Goal: Task Accomplishment & Management: Use online tool/utility

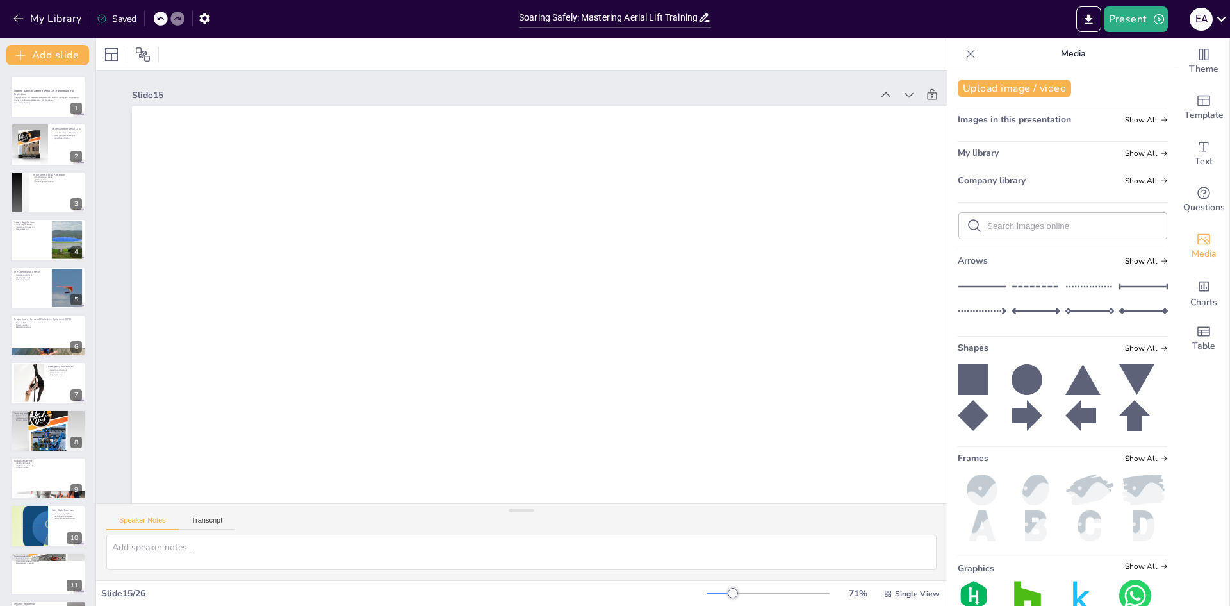
scroll to position [471, 0]
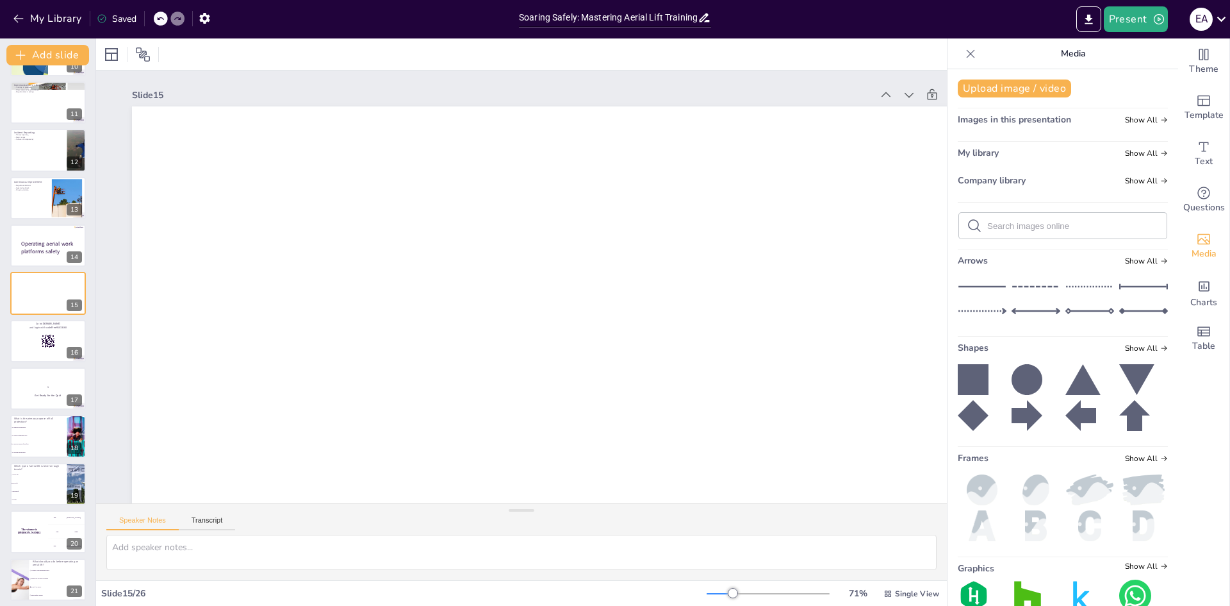
checkbox input "true"
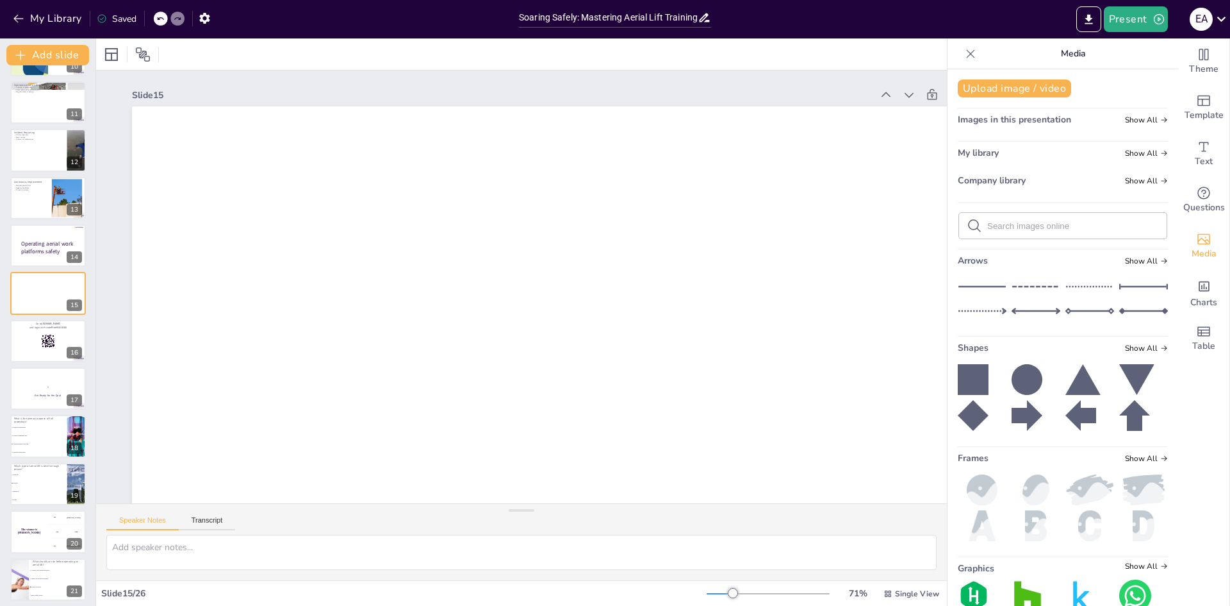
checkbox input "true"
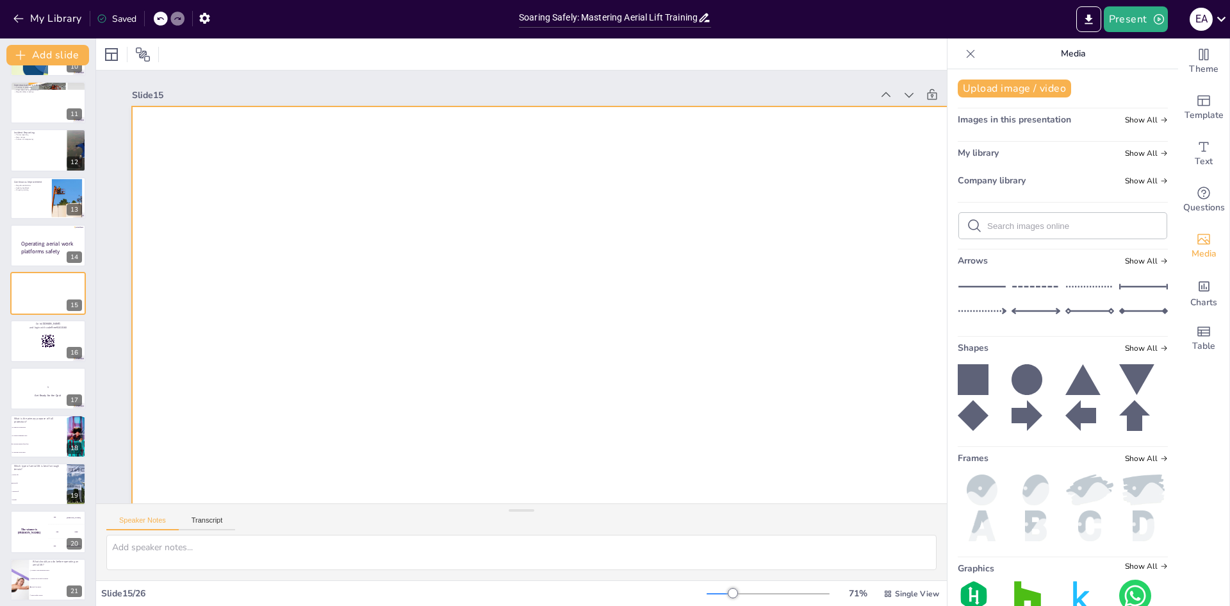
checkbox input "true"
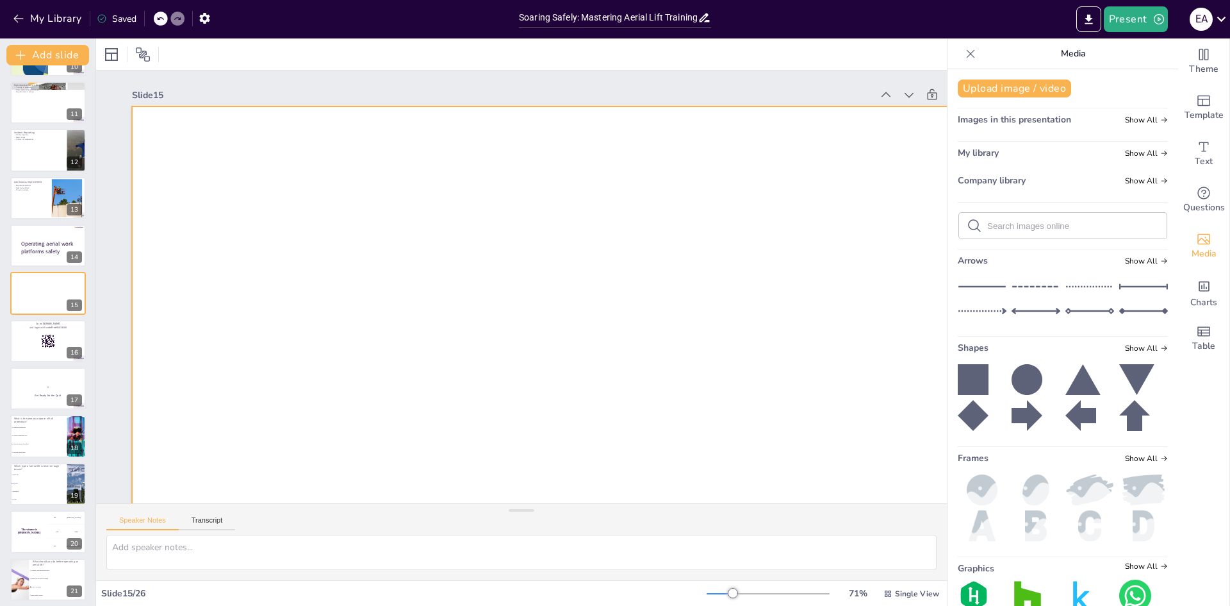
checkbox input "true"
